Goal: Task Accomplishment & Management: Use online tool/utility

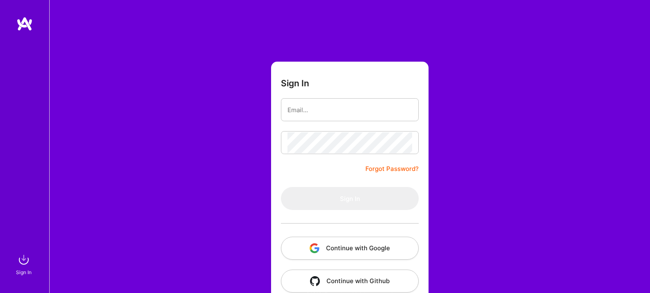
click at [346, 248] on button "Continue with Google" at bounding box center [350, 247] width 138 height 23
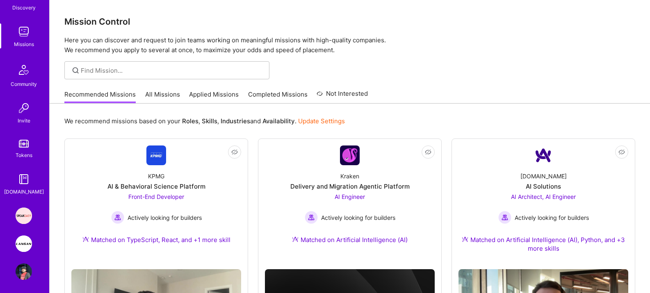
scroll to position [102, 0]
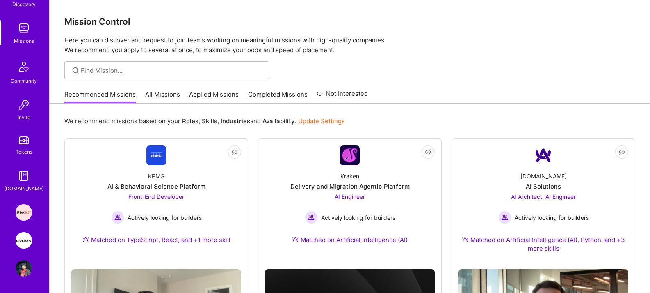
click at [27, 240] on img at bounding box center [24, 240] width 16 height 16
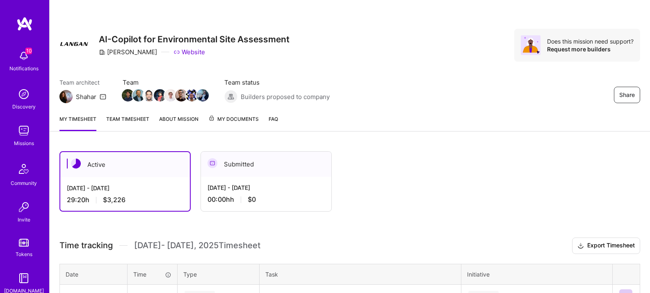
click at [138, 123] on link "Team timesheet" at bounding box center [127, 122] width 43 height 16
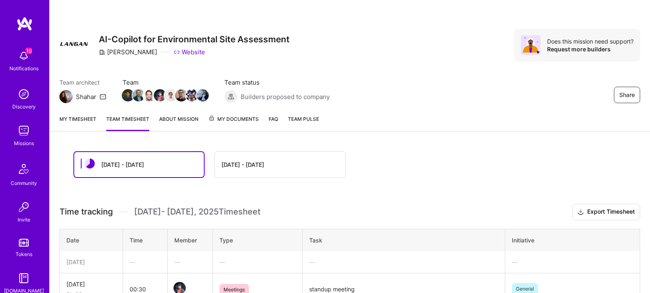
click at [82, 120] on link "My timesheet" at bounding box center [78, 122] width 37 height 16
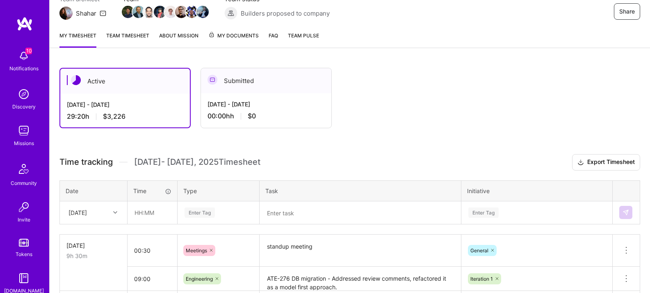
scroll to position [136, 0]
